Goal: Information Seeking & Learning: Learn about a topic

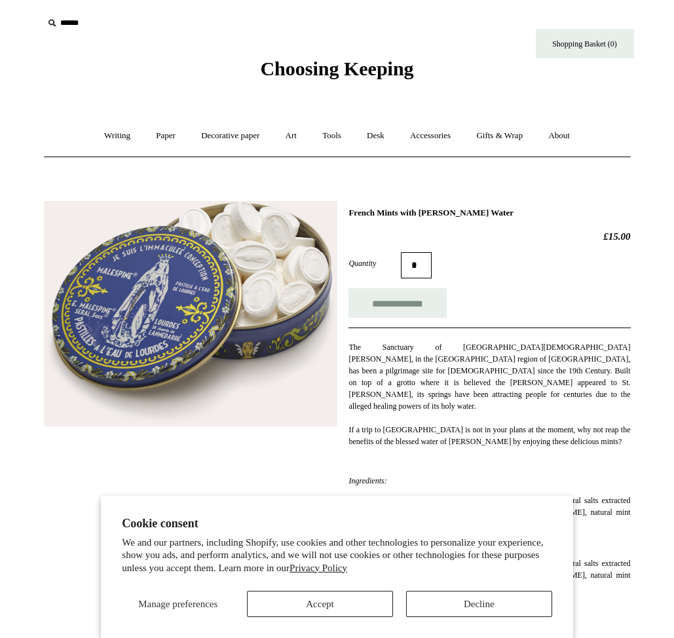
click at [535, 269] on div "Quantity *" at bounding box center [490, 265] width 282 height 26
click at [420, 598] on button "Decline" at bounding box center [479, 604] width 146 height 26
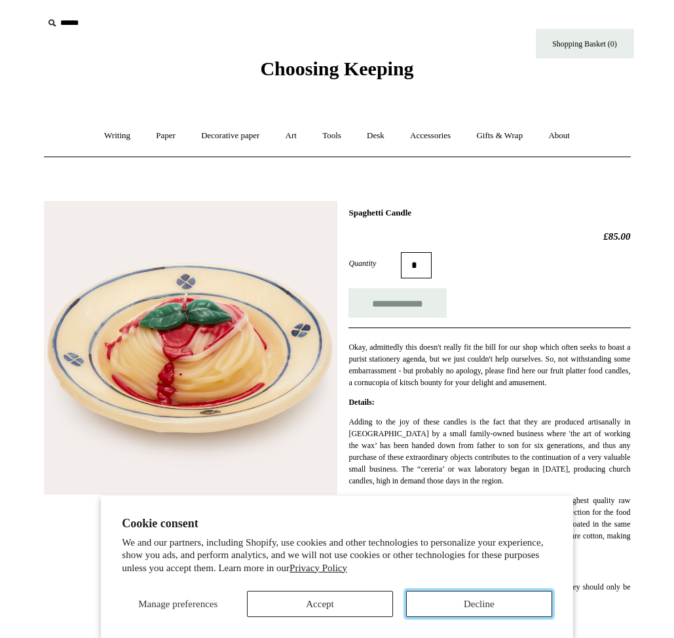
click at [436, 603] on button "Decline" at bounding box center [479, 604] width 146 height 26
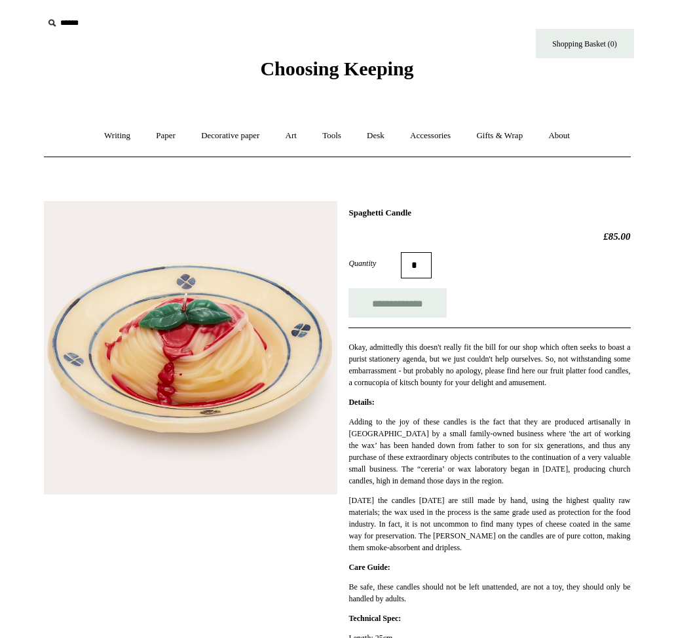
click at [522, 205] on div "**********" at bounding box center [337, 458] width 587 height 535
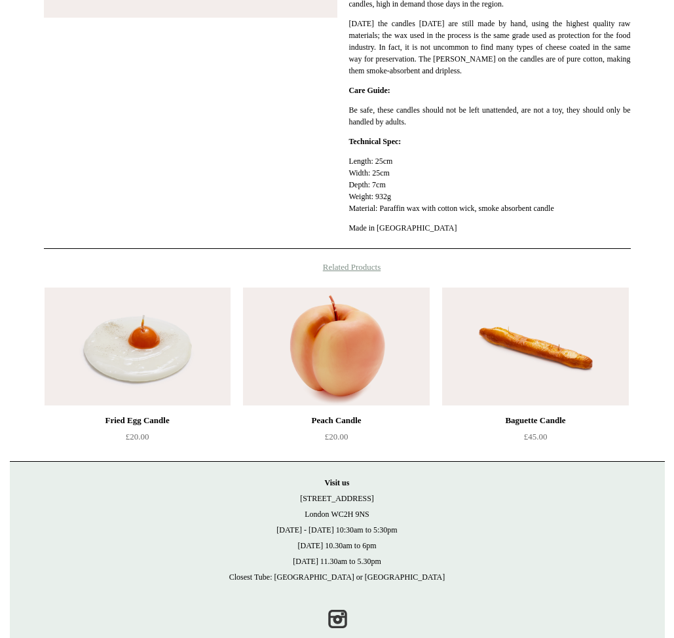
scroll to position [505, 0]
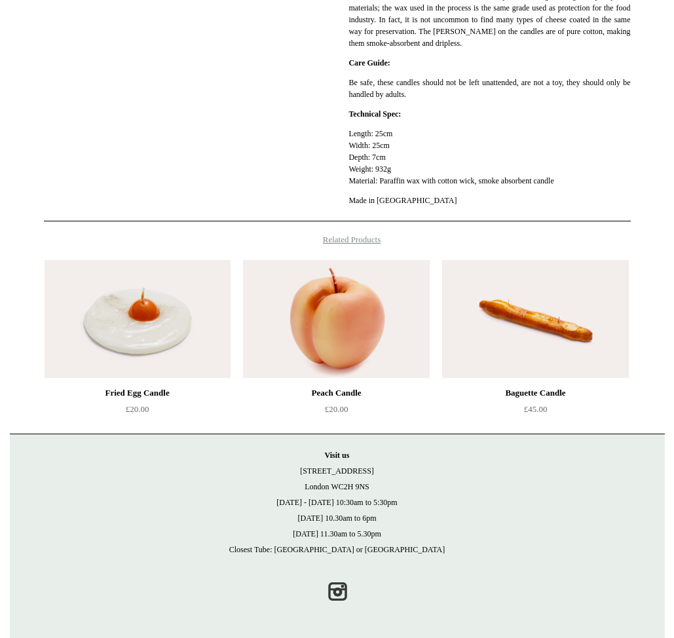
click at [516, 342] on img at bounding box center [535, 319] width 186 height 118
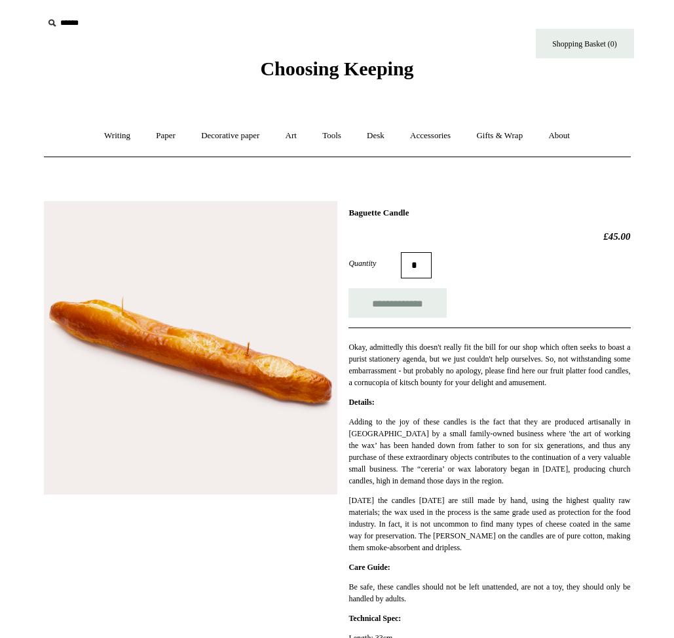
click at [294, 381] on img at bounding box center [191, 348] width 294 height 294
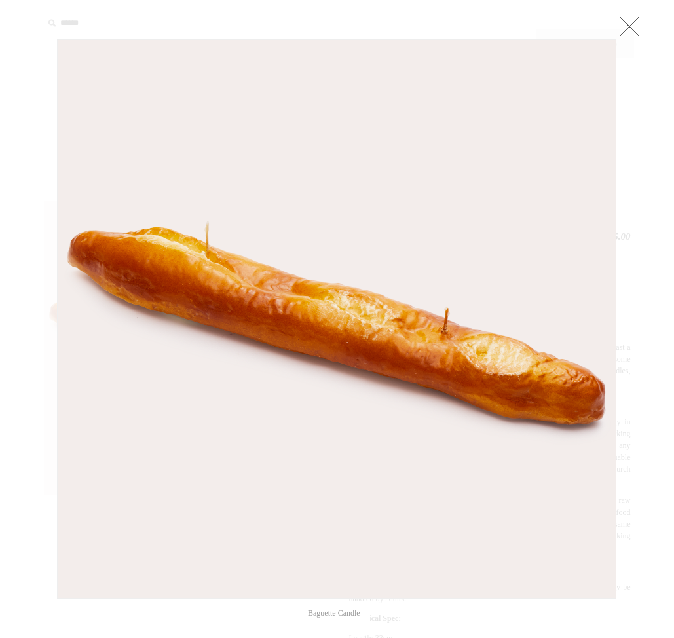
click at [334, 317] on img at bounding box center [337, 319] width 558 height 558
click at [629, 24] on link at bounding box center [630, 26] width 26 height 26
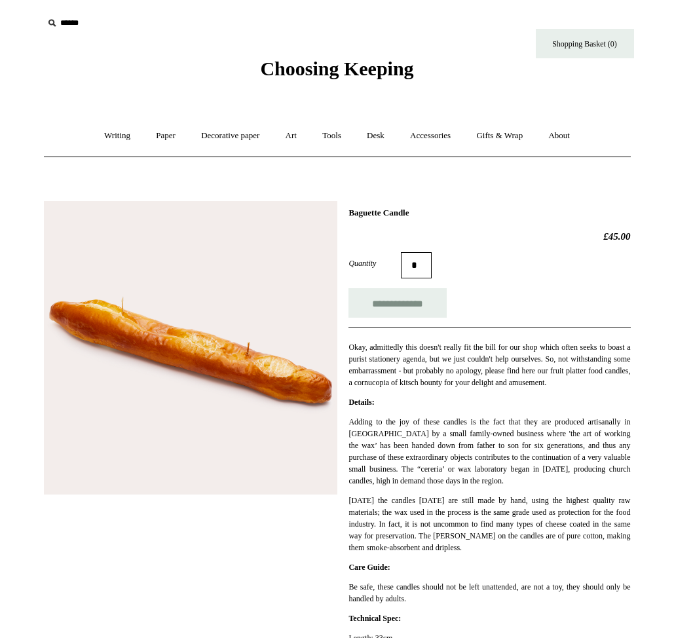
click at [52, 24] on icon at bounding box center [52, 23] width 14 height 14
click at [79, 27] on input "text" at bounding box center [123, 23] width 161 height 24
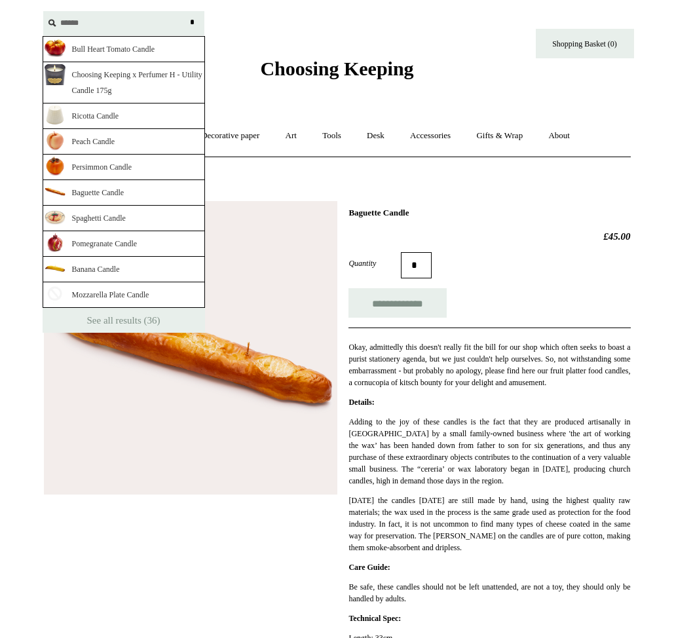
type input "******"
click at [186, 11] on input "*" at bounding box center [192, 22] width 13 height 23
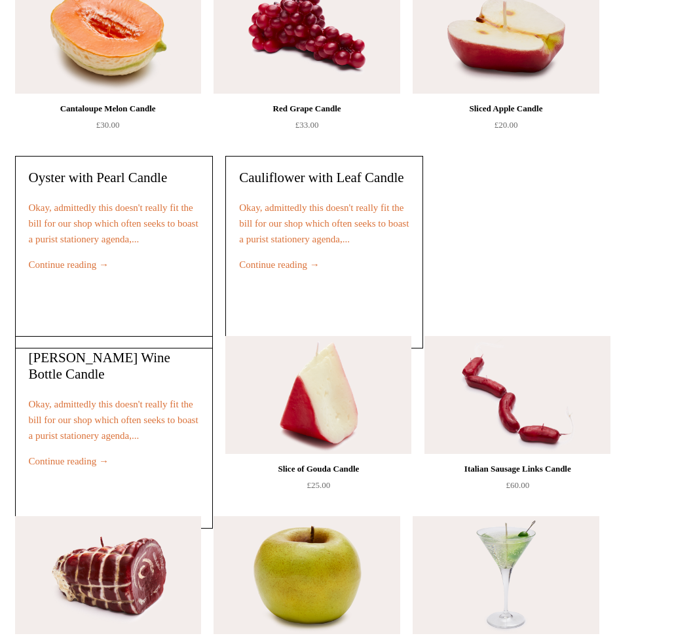
scroll to position [1031, 0]
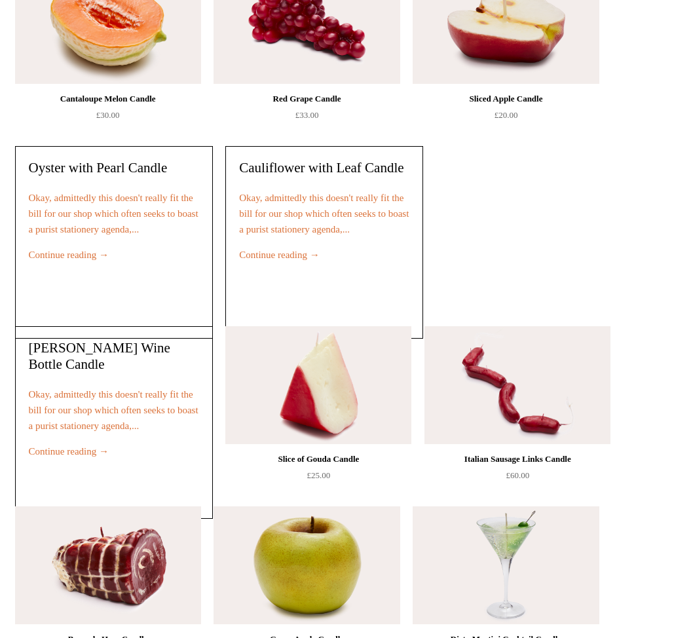
click at [93, 364] on h4 "Primitivo Wine Bottle Candle" at bounding box center [114, 356] width 170 height 33
click at [59, 352] on link "Primitivo Wine Bottle Candle" at bounding box center [100, 356] width 142 height 32
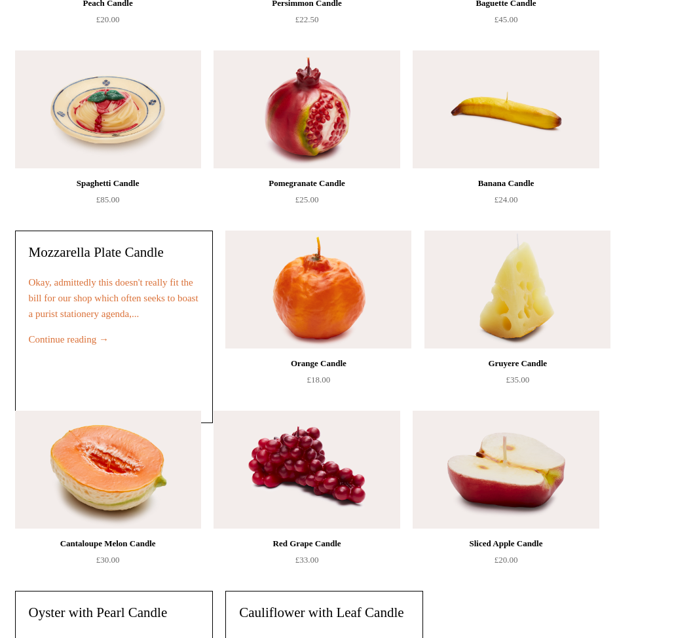
scroll to position [0, 0]
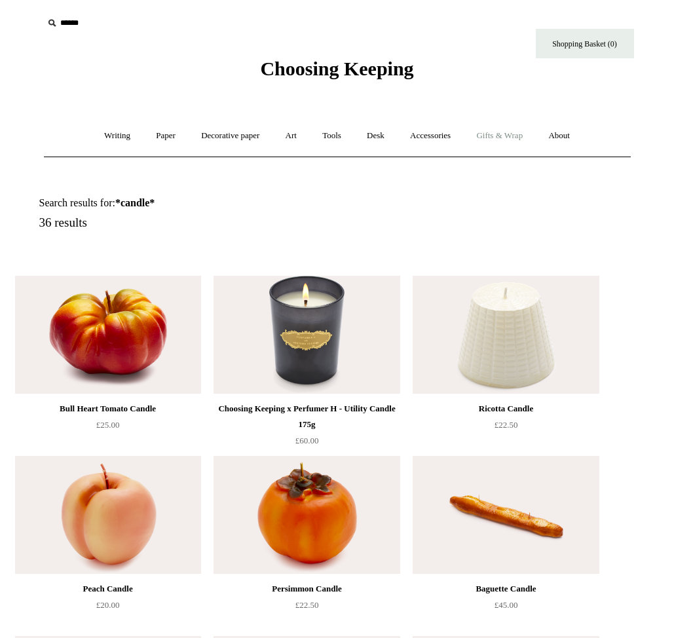
click at [502, 135] on link "Gifts & Wrap +" at bounding box center [500, 136] width 70 height 35
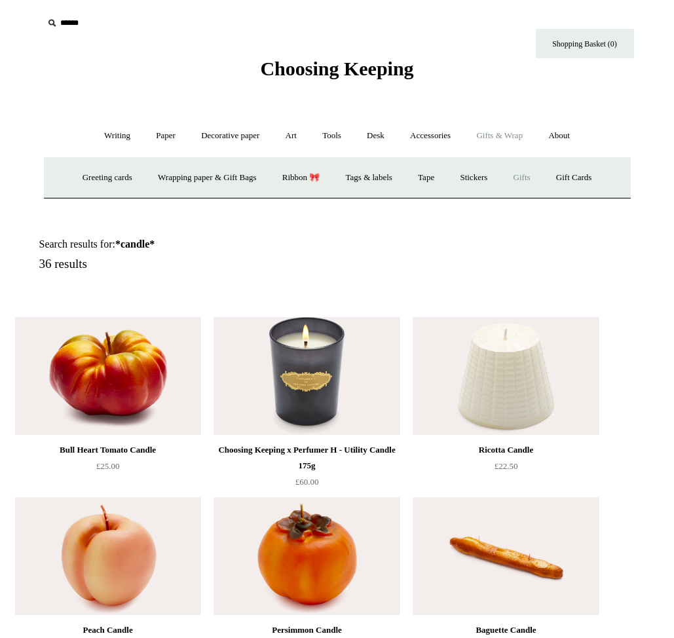
click at [537, 182] on link "Gifts +" at bounding box center [522, 178] width 41 height 35
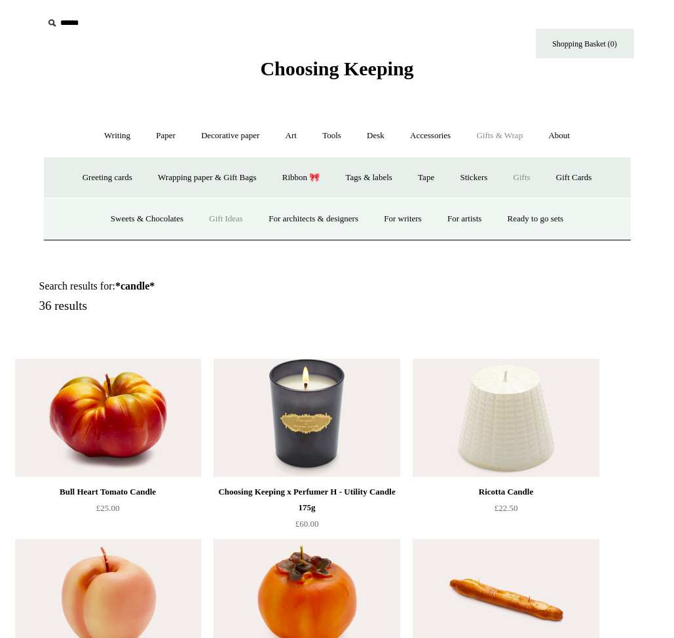
click at [214, 219] on link "Gift Ideas" at bounding box center [226, 219] width 58 height 35
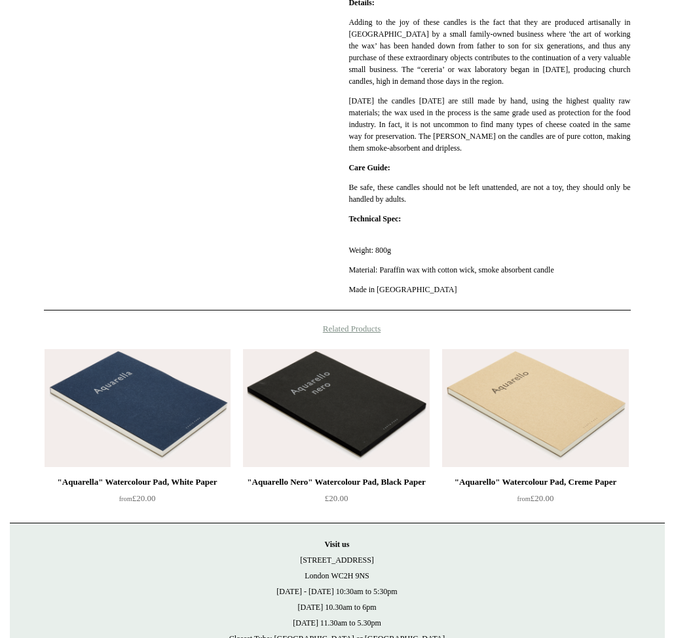
scroll to position [502, 0]
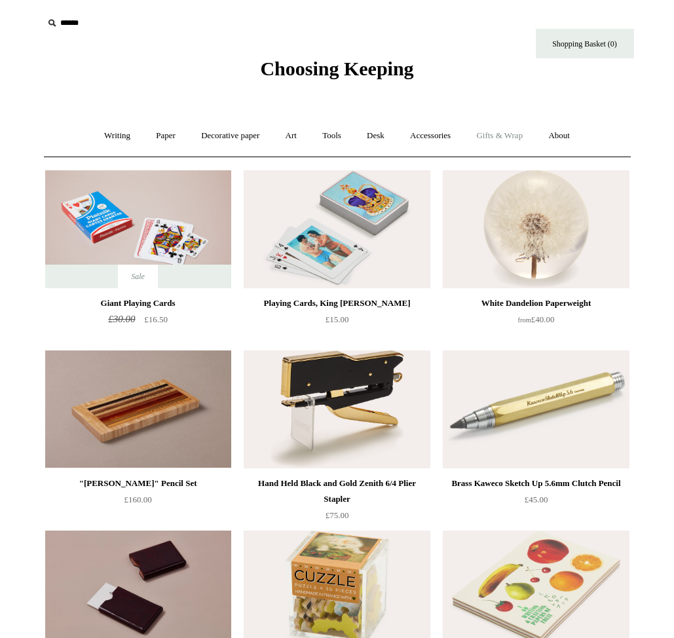
click at [522, 140] on link "Gifts & Wrap +" at bounding box center [500, 136] width 70 height 35
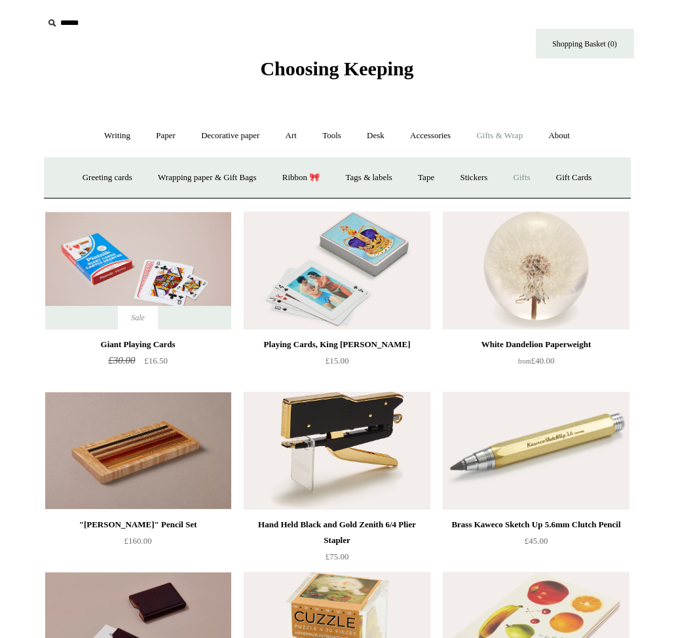
click at [533, 176] on link "Gifts +" at bounding box center [522, 178] width 41 height 35
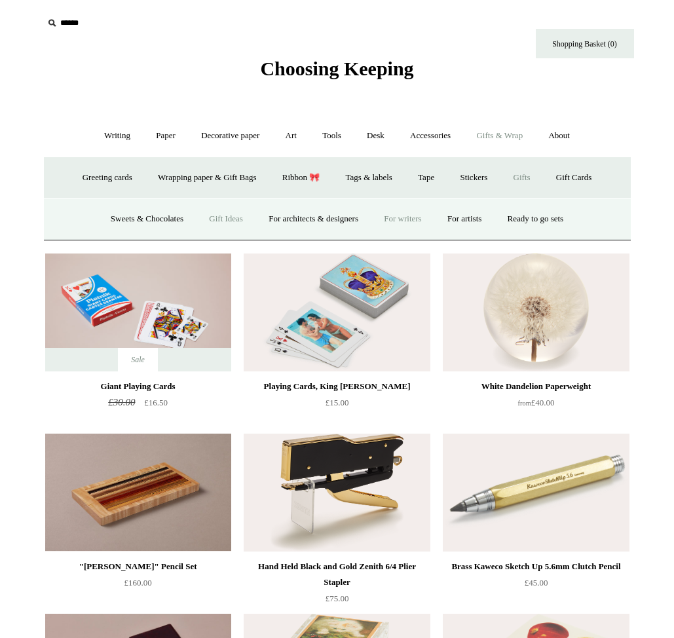
click at [414, 218] on link "For writers" at bounding box center [402, 219] width 61 height 35
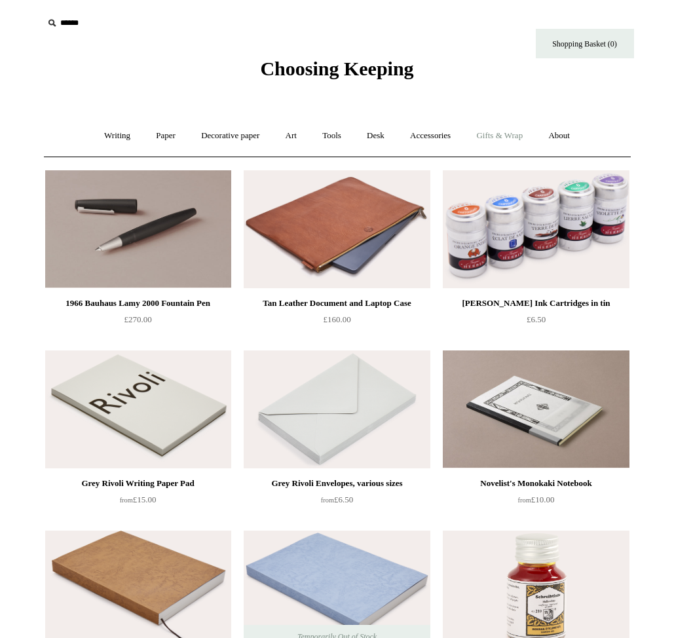
click at [499, 133] on link "Gifts & Wrap +" at bounding box center [500, 136] width 70 height 35
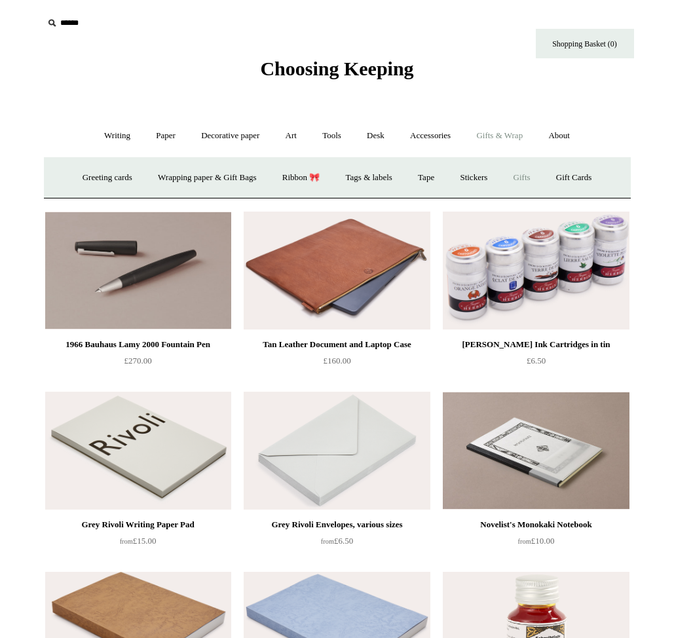
click at [530, 182] on link "Gifts +" at bounding box center [522, 178] width 41 height 35
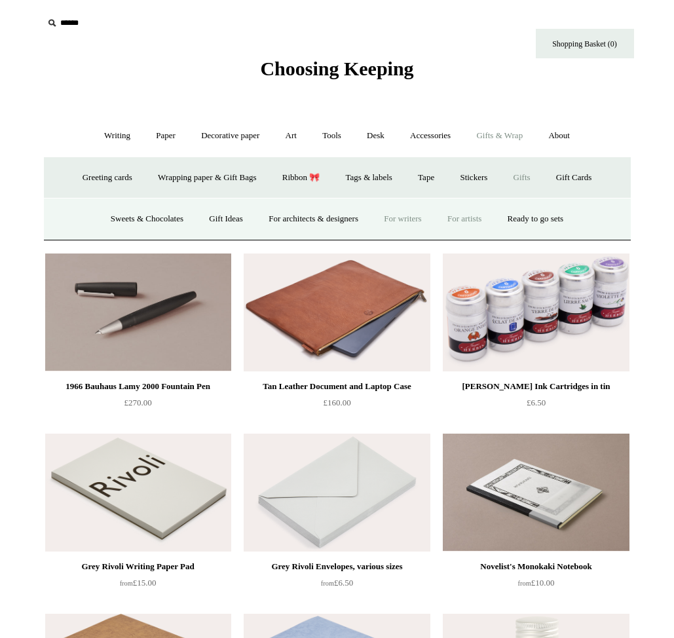
click at [462, 214] on link "For artists" at bounding box center [465, 219] width 58 height 35
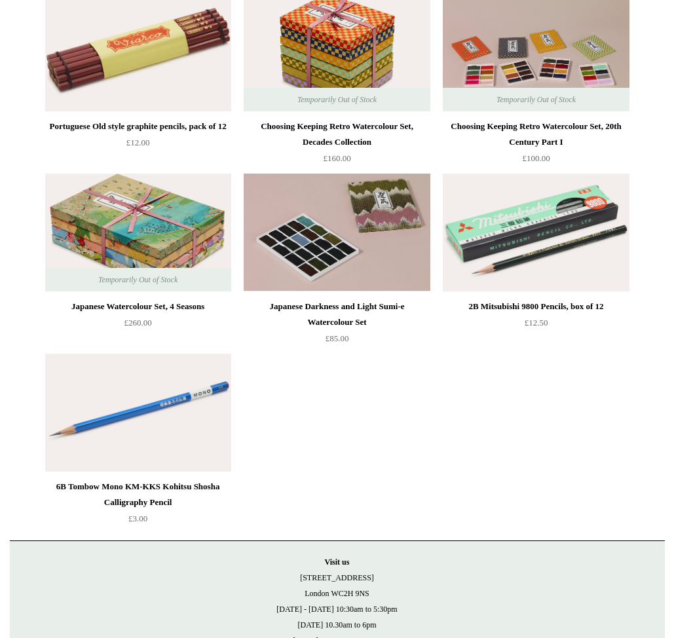
scroll to position [1983, 0]
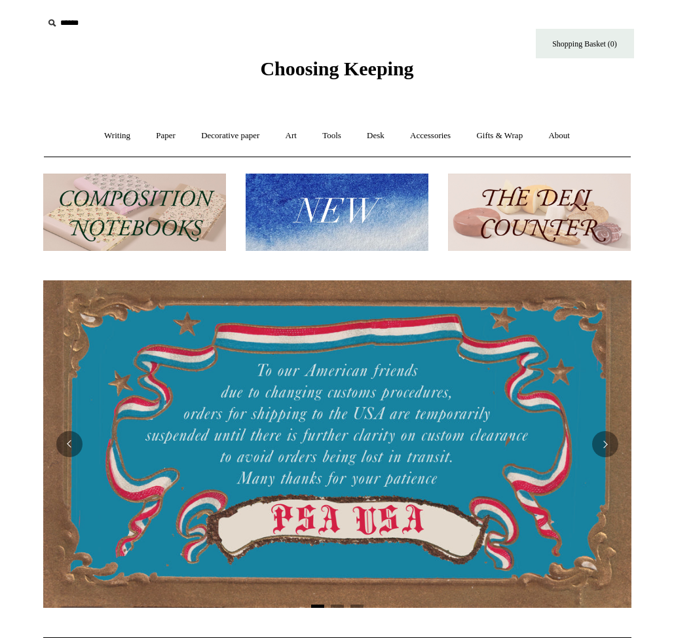
click at [66, 20] on input "text" at bounding box center [123, 23] width 161 height 24
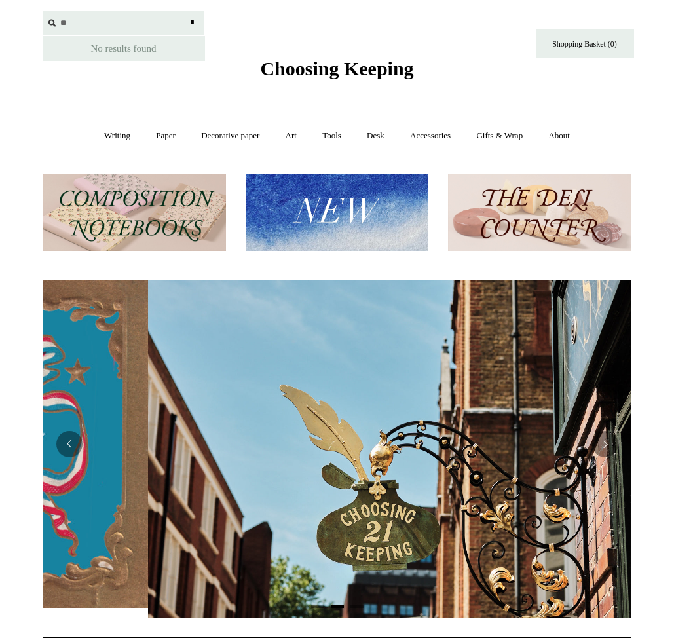
scroll to position [0, 589]
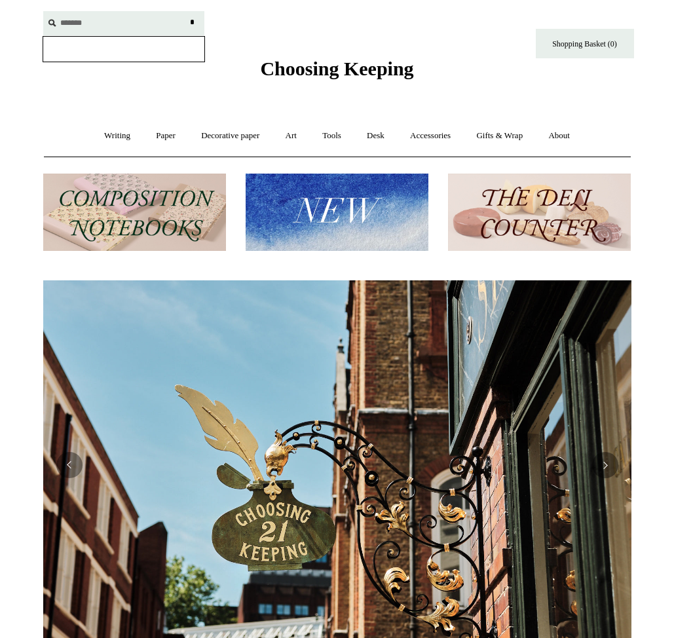
type input "*******"
click at [186, 11] on input "*" at bounding box center [192, 22] width 13 height 23
